Goal: Information Seeking & Learning: Learn about a topic

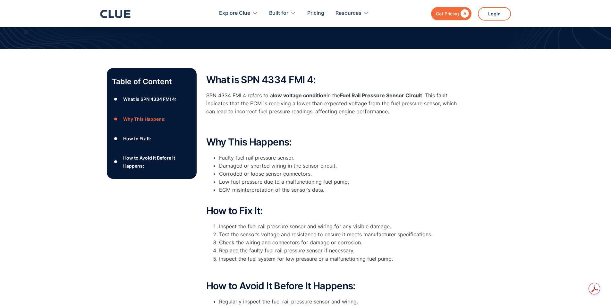
scroll to position [64, 0]
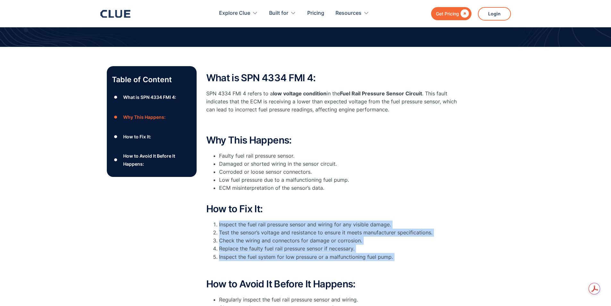
drag, startPoint x: 405, startPoint y: 265, endPoint x: 215, endPoint y: 226, distance: 194.4
click at [215, 226] on div "How to Fix It: Inspect the fuel rail pressure sensor and wiring for any visible…" at bounding box center [334, 237] width 257 height 69
click at [219, 226] on li "Inspect the fuel rail pressure sensor and wiring for any visible damage." at bounding box center [341, 224] width 244 height 8
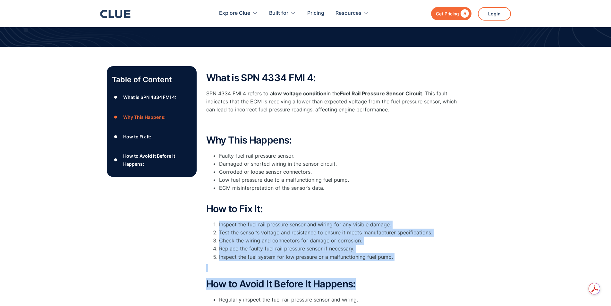
drag, startPoint x: 219, startPoint y: 226, endPoint x: 407, endPoint y: 276, distance: 195.0
click at [407, 276] on div "What is SPN 4334 FMI 4: SPN 4334 FMI 4 refers to a low voltage condition in the…" at bounding box center [334, 210] width 257 height 275
click at [406, 276] on div "What is SPN 4334 FMI 4: SPN 4334 FMI 4 refers to a low voltage condition in the…" at bounding box center [334, 210] width 257 height 275
click at [338, 251] on li "Replace the faulty fuel rail pressure sensor if necessary." at bounding box center [341, 248] width 244 height 8
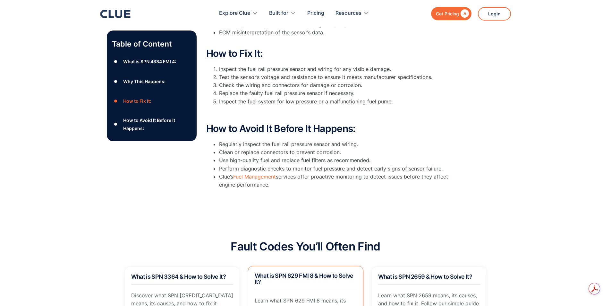
scroll to position [289, 0]
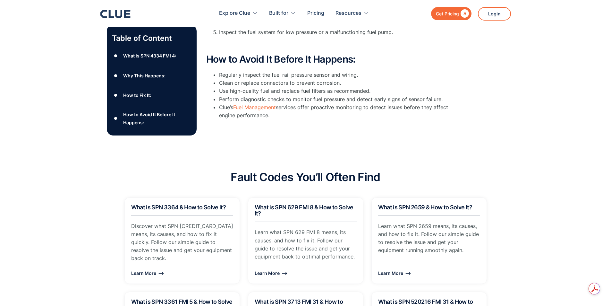
drag, startPoint x: 267, startPoint y: 73, endPoint x: 310, endPoint y: 116, distance: 61.0
click at [310, 116] on ul "Regularly inspect the fuel rail pressure sensor and wiring. Clean or replace co…" at bounding box center [334, 95] width 257 height 48
click at [310, 116] on li "Clue’s Fuel Management services offer proactive monitoring to detect issues bef…" at bounding box center [341, 111] width 244 height 16
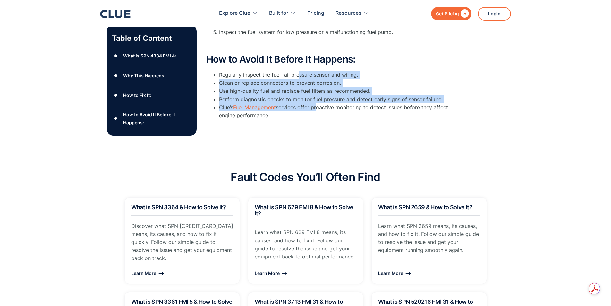
drag, startPoint x: 299, startPoint y: 72, endPoint x: 318, endPoint y: 111, distance: 43.3
click at [318, 111] on ul "Regularly inspect the fuel rail pressure sensor and wiring. Clean or replace co…" at bounding box center [334, 95] width 257 height 48
click at [318, 111] on li "Clue’s Fuel Management services offer proactive monitoring to detect issues bef…" at bounding box center [341, 111] width 244 height 16
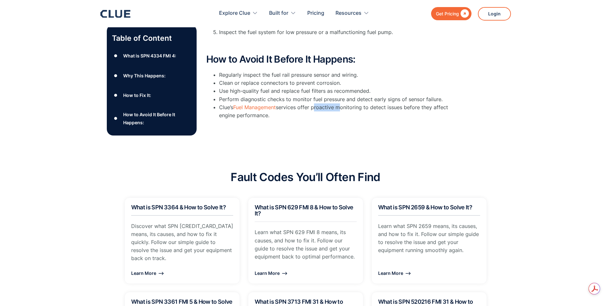
click at [318, 111] on li "Clue’s Fuel Management services offer proactive monitoring to detect issues bef…" at bounding box center [341, 111] width 244 height 16
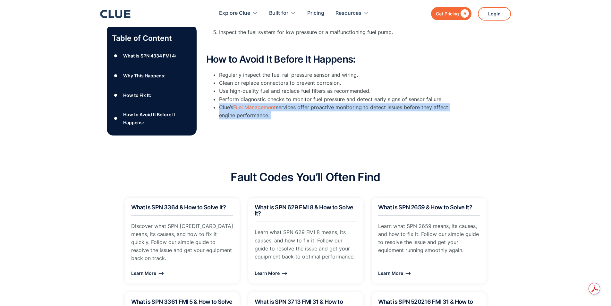
click at [318, 111] on li "Clue’s Fuel Management services offer proactive monitoring to detect issues bef…" at bounding box center [341, 111] width 244 height 16
click at [315, 115] on li "Clue’s Fuel Management services offer proactive monitoring to detect issues bef…" at bounding box center [341, 111] width 244 height 16
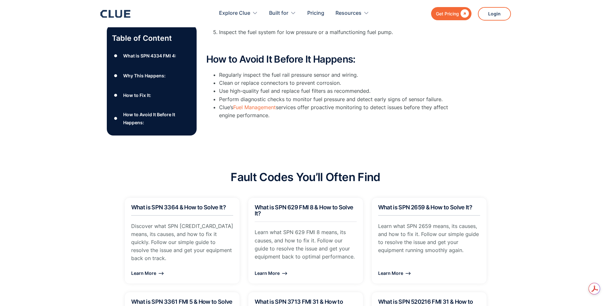
drag, startPoint x: 309, startPoint y: 65, endPoint x: 313, endPoint y: 119, distance: 53.4
click at [313, 119] on div "How to Avoid It Before It Happens: Regularly inspect the fuel rail pressure sen…" at bounding box center [334, 86] width 257 height 65
click at [313, 119] on li "Clue’s Fuel Management services offer proactive monitoring to detect issues bef…" at bounding box center [341, 111] width 244 height 16
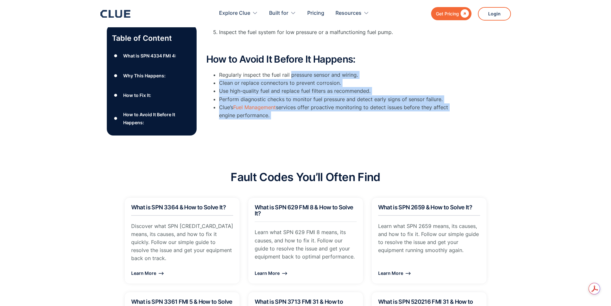
drag, startPoint x: 313, startPoint y: 119, endPoint x: 296, endPoint y: 71, distance: 50.4
click at [297, 73] on ul "Regularly inspect the fuel rail pressure sensor and wiring. Clean or replace co…" at bounding box center [334, 95] width 257 height 48
click at [296, 75] on li "Regularly inspect the fuel rail pressure sensor and wiring." at bounding box center [341, 75] width 244 height 8
